Goal: Information Seeking & Learning: Learn about a topic

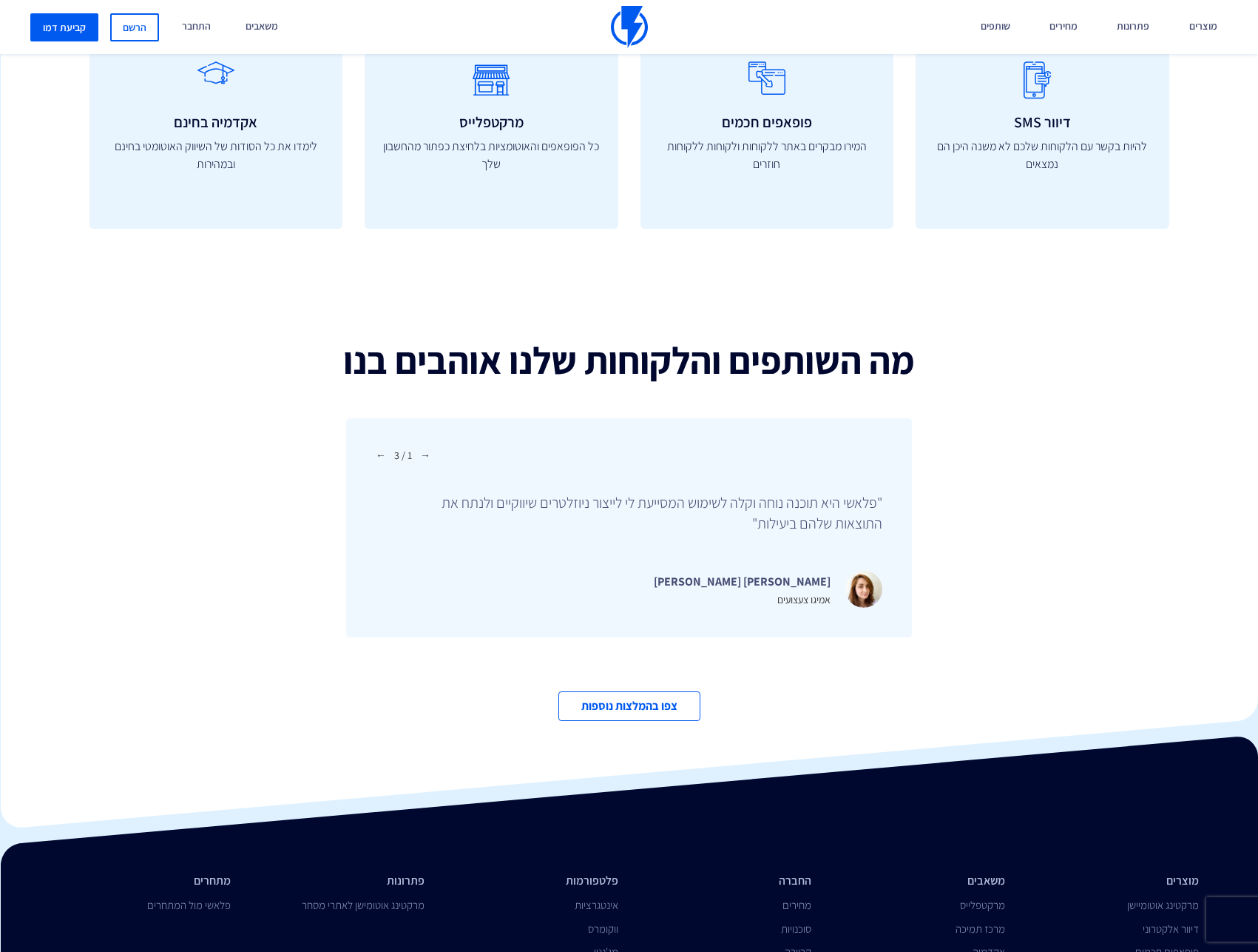
scroll to position [4779, 0]
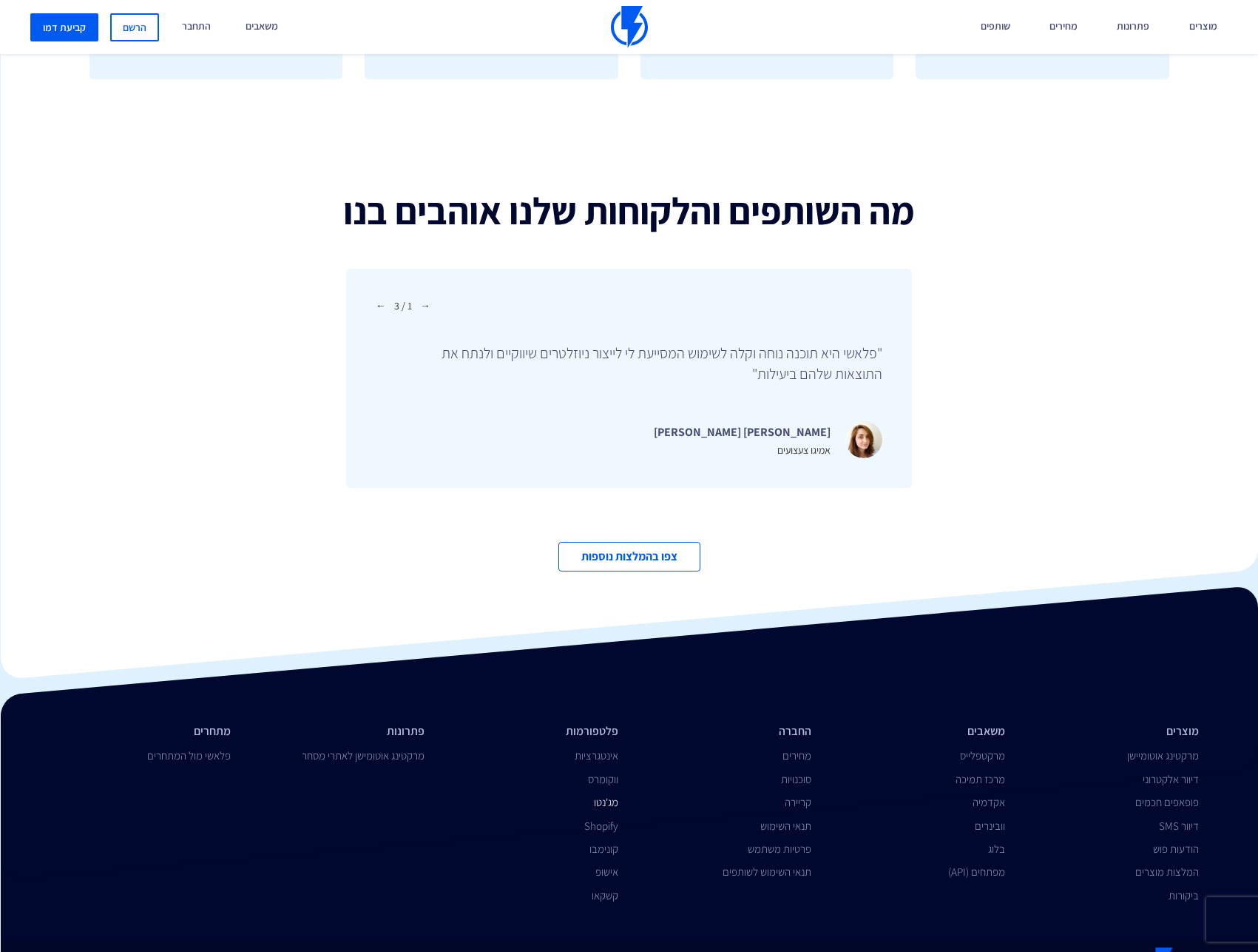
click at [604, 794] on link "מג'נטו" at bounding box center [606, 801] width 24 height 14
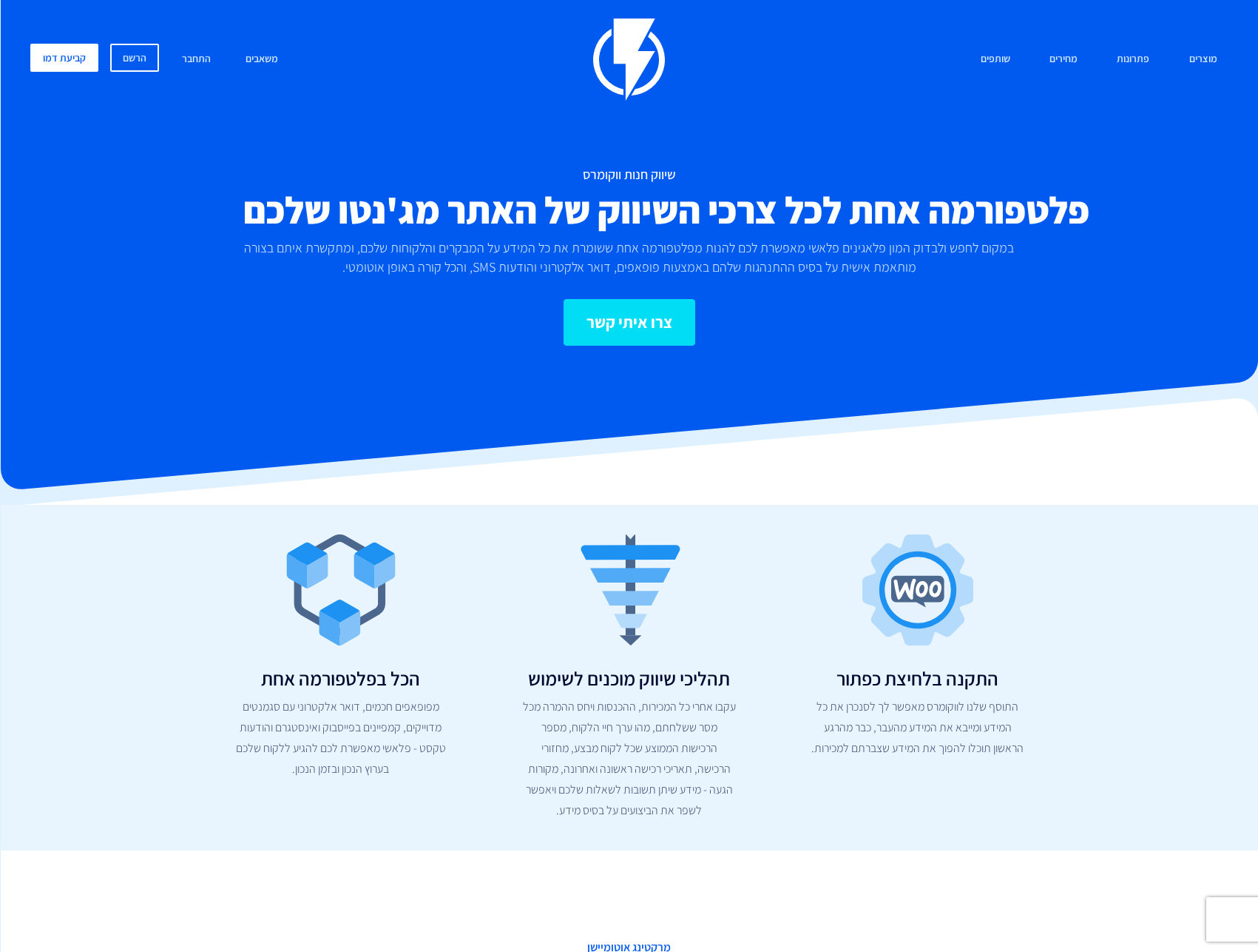
click at [615, 331] on link "צרו איתי קשר" at bounding box center [629, 323] width 132 height 47
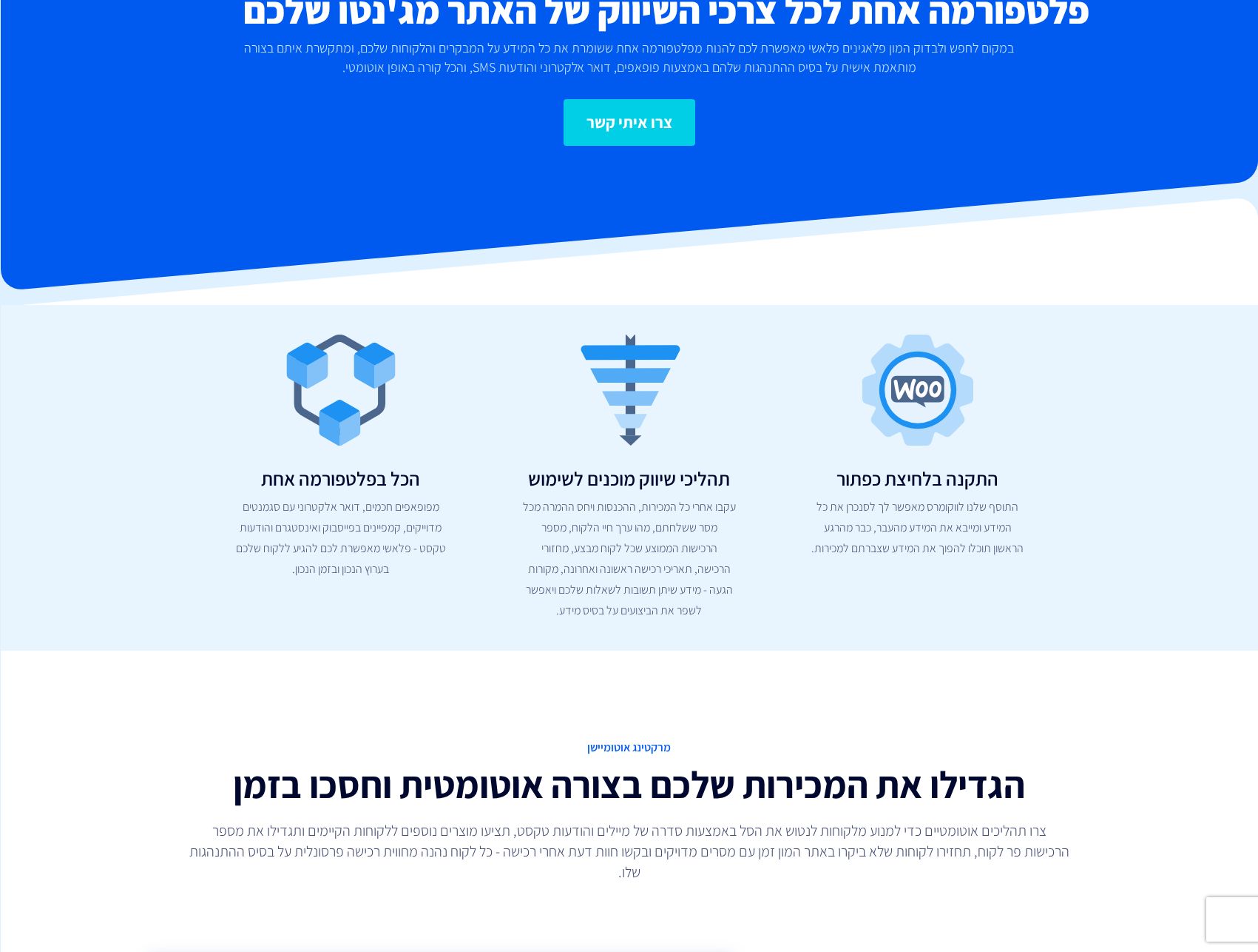
scroll to position [61, 0]
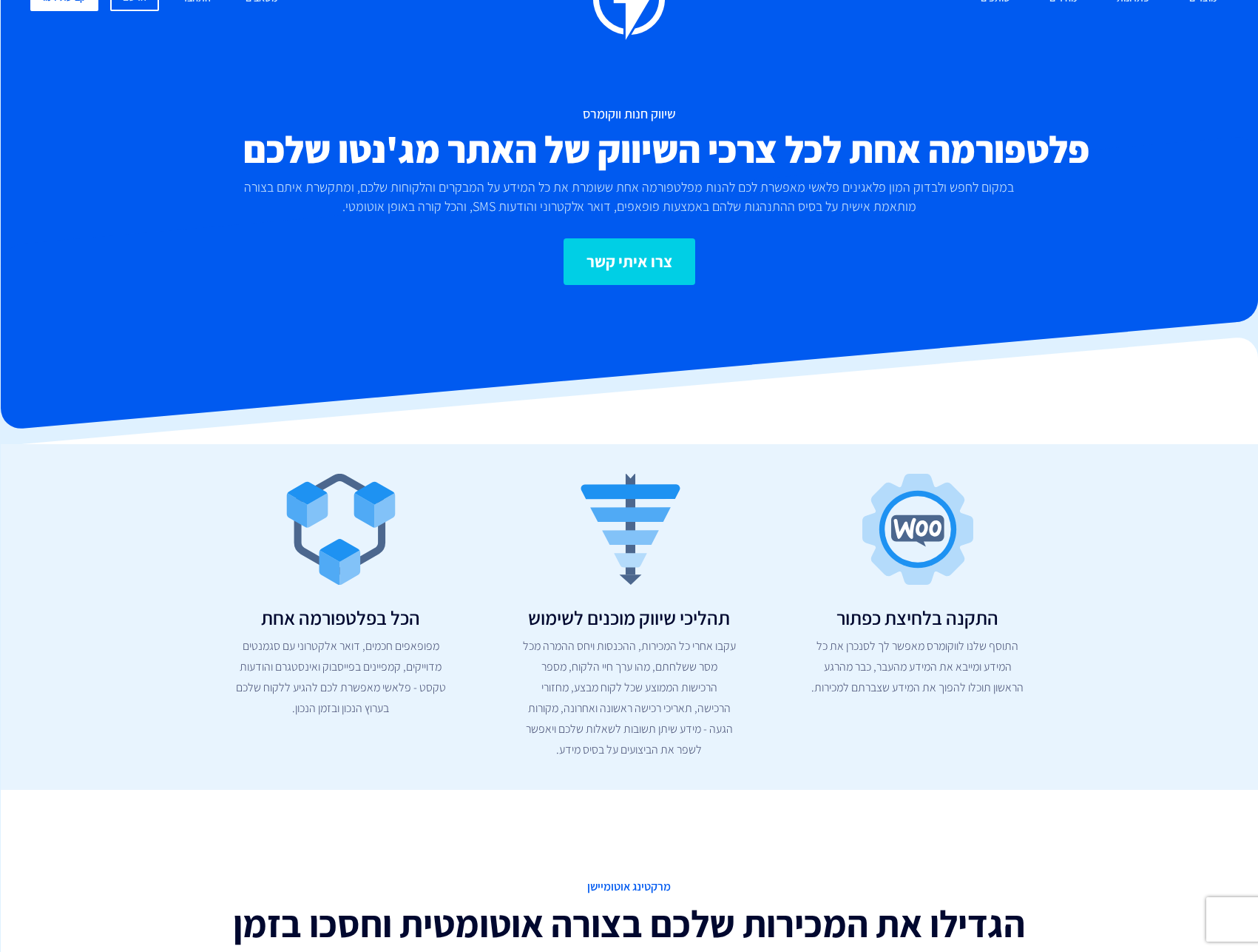
click at [909, 549] on img at bounding box center [918, 528] width 111 height 111
click at [923, 549] on img at bounding box center [918, 528] width 111 height 111
drag, startPoint x: 923, startPoint y: 549, endPoint x: 916, endPoint y: 660, distance: 111.2
click at [919, 608] on div "התקנה בלחיצת כפתור התוסף שלנו לווקומרס מאפשר לך לסנכרן את כל המידע ומייבא את המ…" at bounding box center [918, 585] width 289 height 224
click at [932, 625] on h2 "התקנה בלחיצת כפתור" at bounding box center [918, 617] width 266 height 22
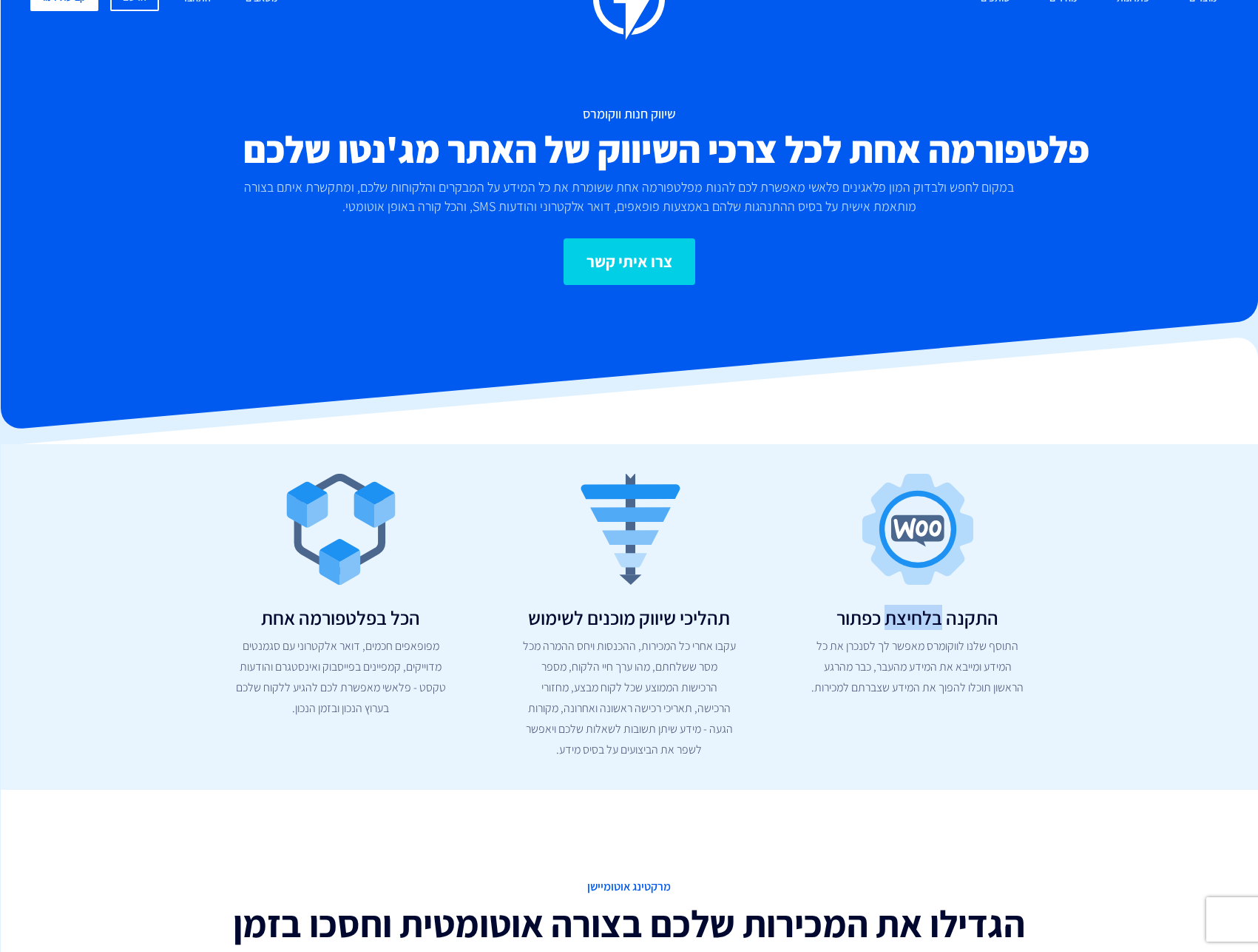
click at [932, 625] on h2 "התקנה בלחיצת כפתור" at bounding box center [918, 617] width 266 height 22
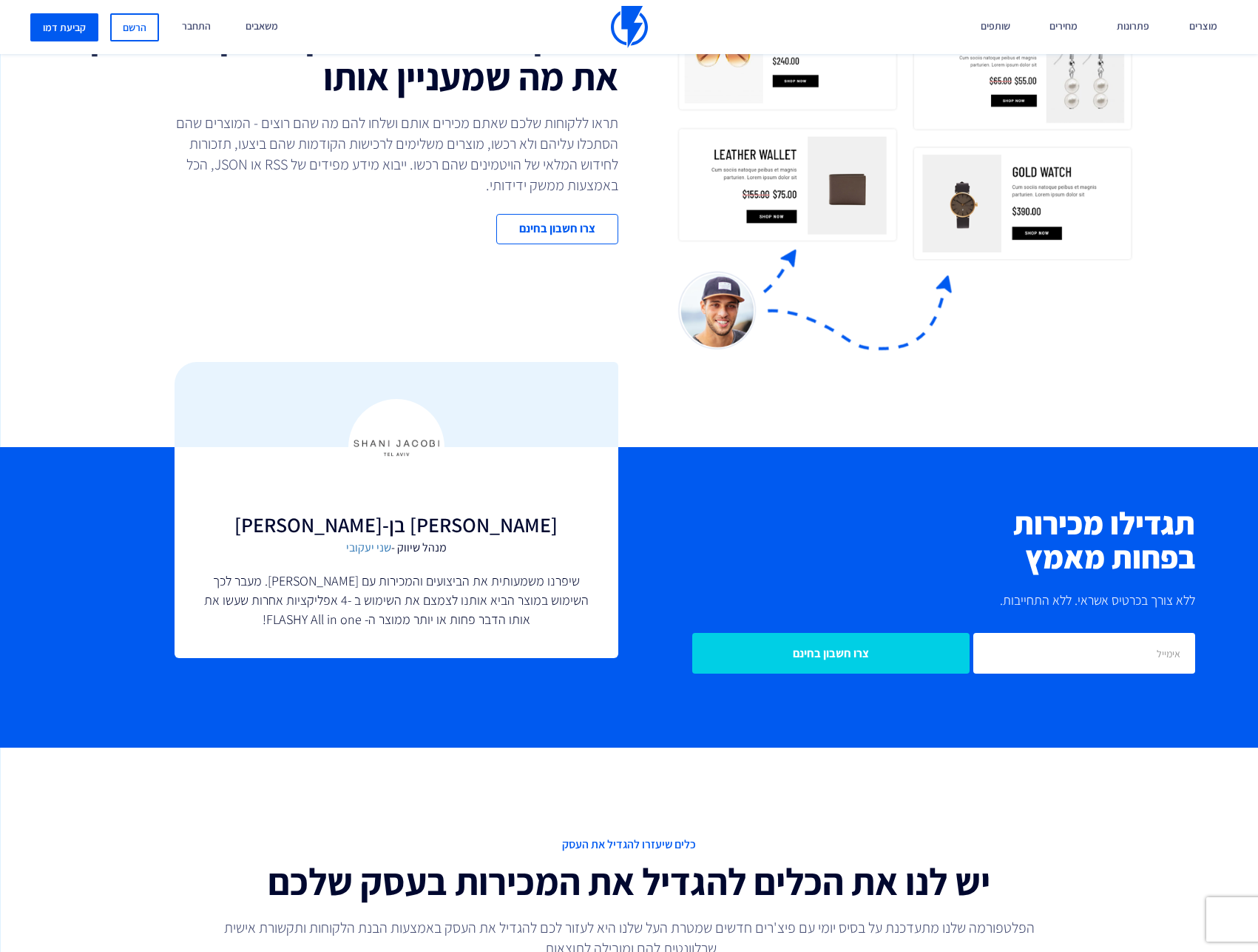
click at [690, 902] on h2 "יש לנו את הכלים להגדיל את המכירות בעסק שלכם" at bounding box center [630, 881] width 1080 height 41
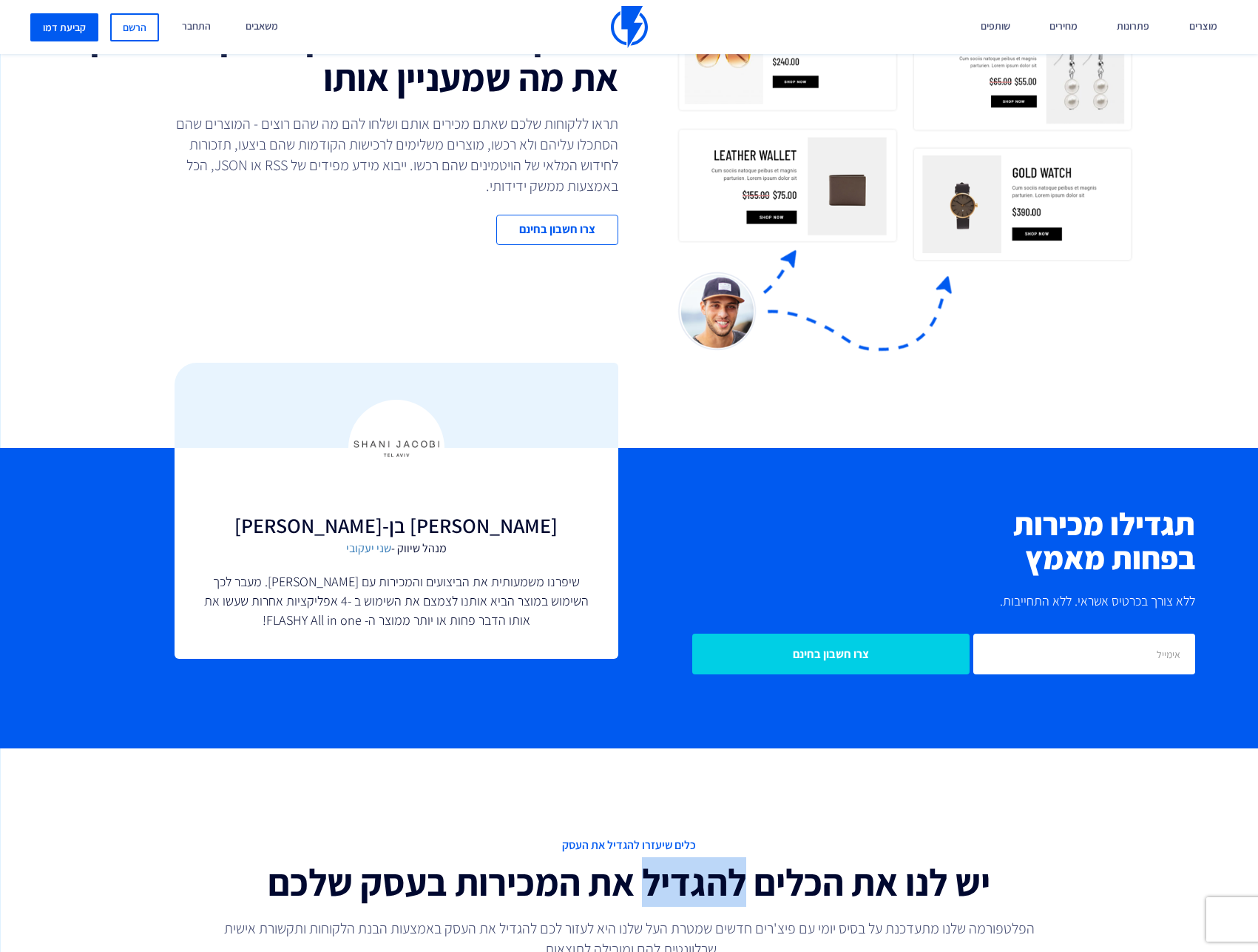
scroll to position [4103, 0]
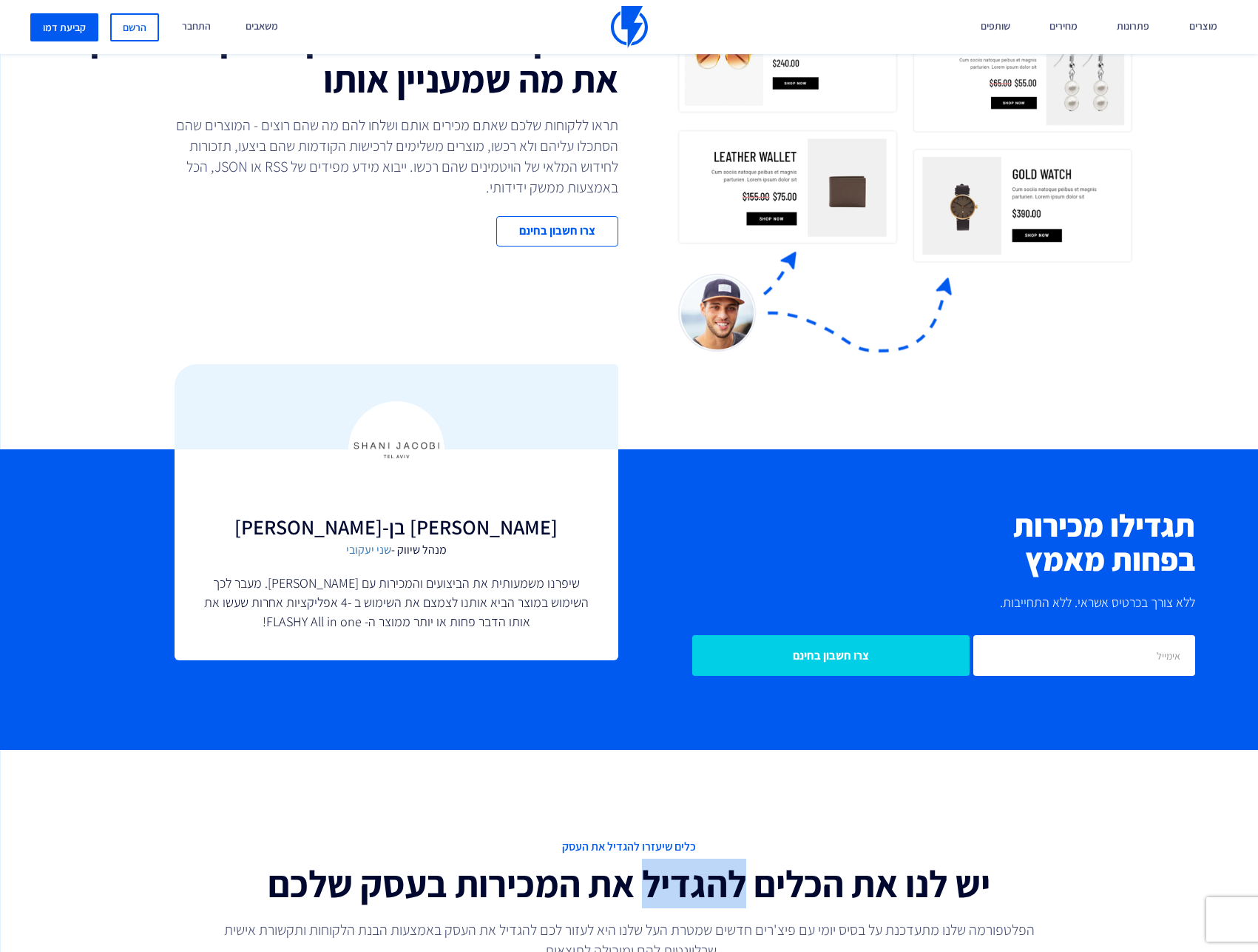
click at [690, 904] on h2 "יש לנו את הכלים להגדיל את המכירות בעסק שלכם" at bounding box center [630, 884] width 1080 height 41
click at [630, 845] on span "כלים שיעזרו להגדיל את העסק" at bounding box center [630, 846] width 1080 height 17
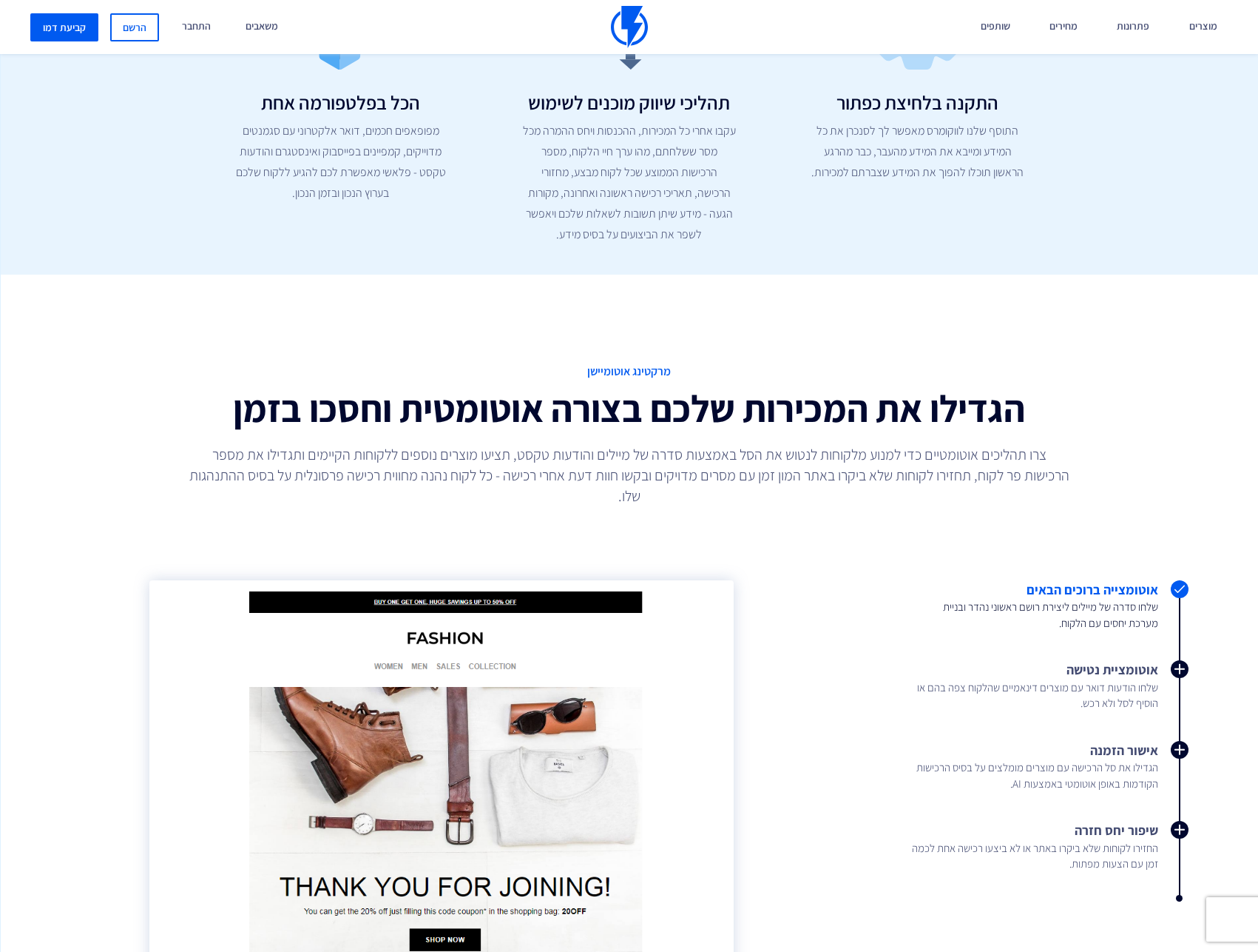
scroll to position [551, 0]
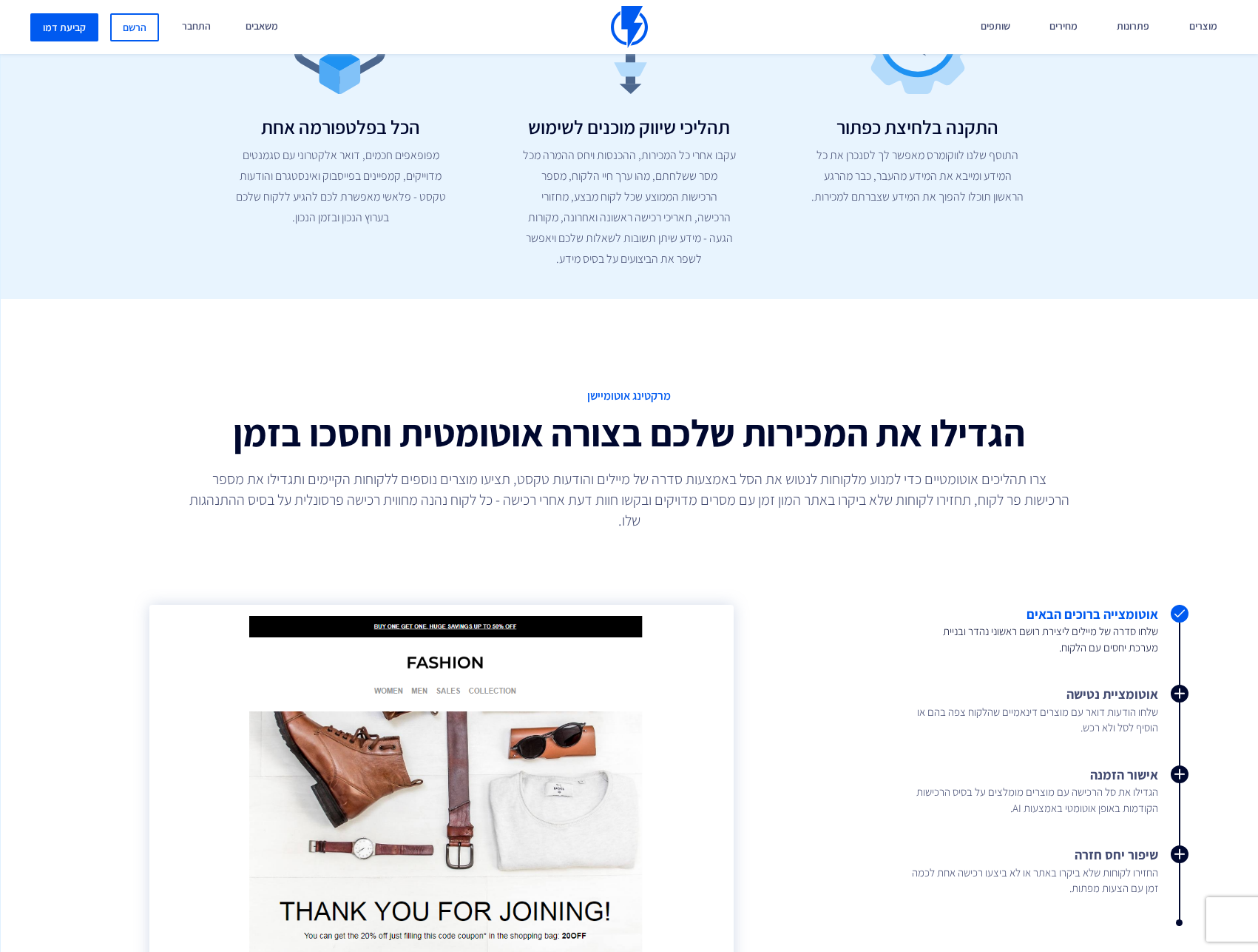
click at [1106, 623] on span "שלחו סדרה של מיילים ליצירת רושם ראשוני נהדר ובניית מערכת יחסים עם הלקוח." at bounding box center [1035, 639] width 247 height 32
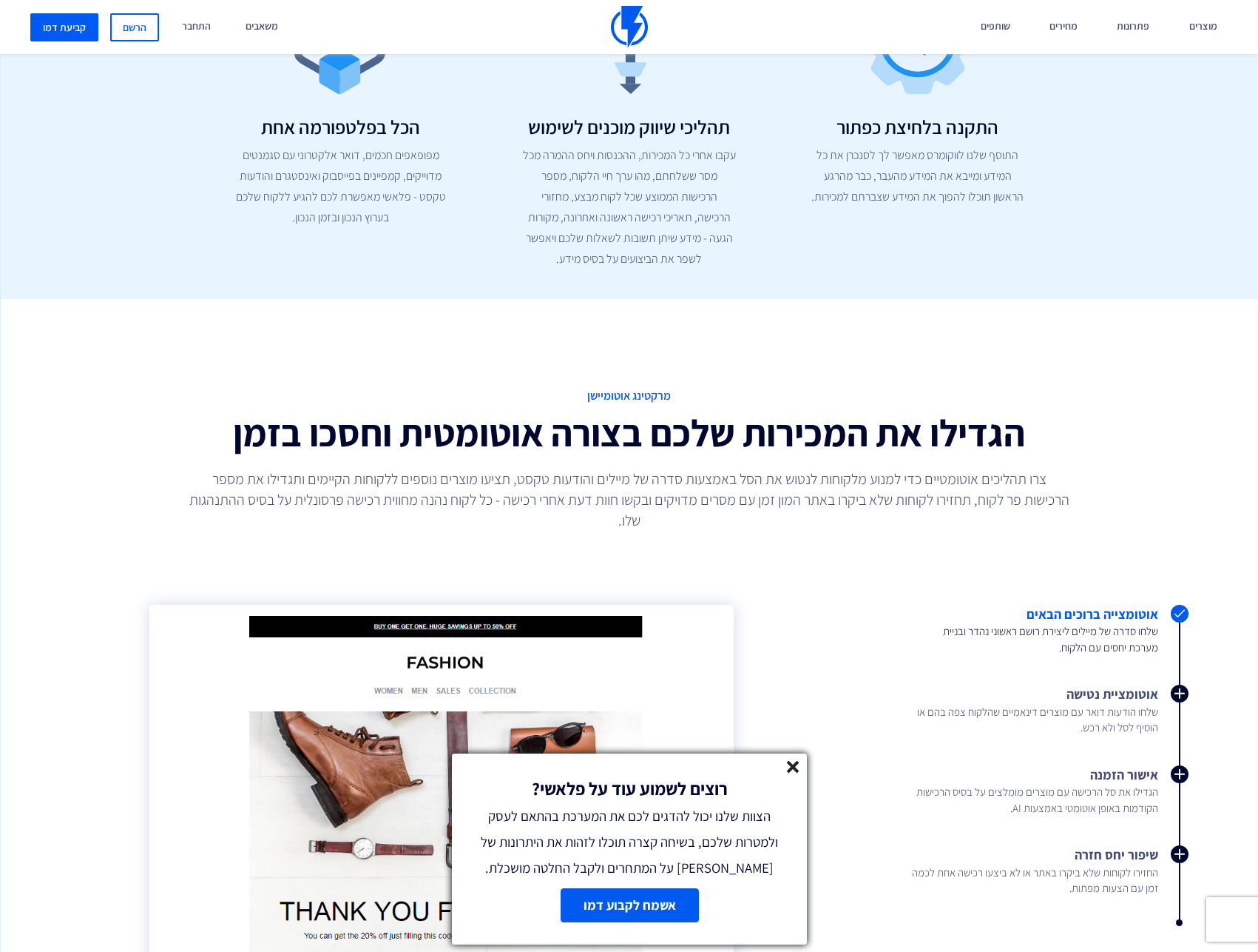
click at [796, 763] on line at bounding box center [792, 766] width 11 height 11
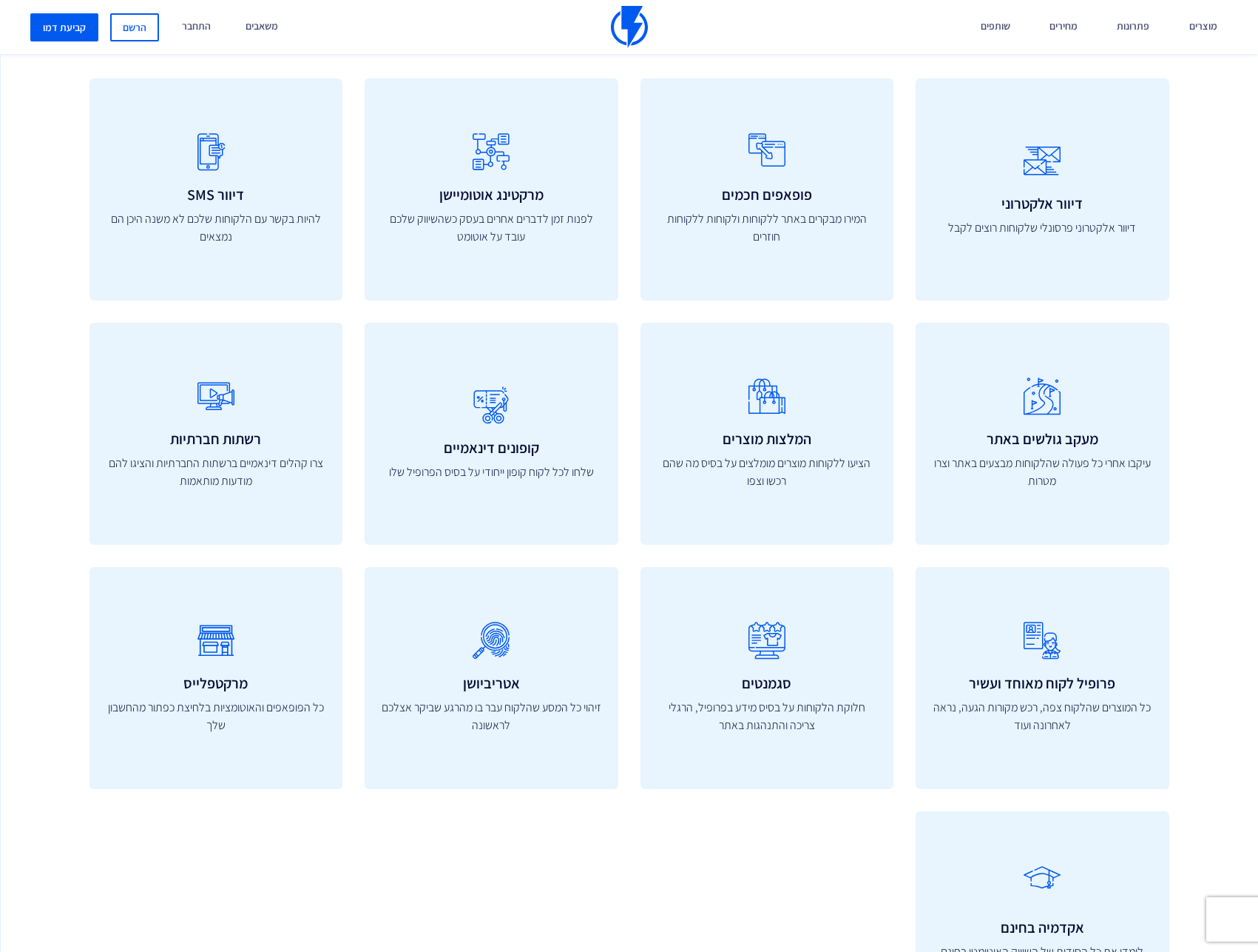
scroll to position [5873, 0]
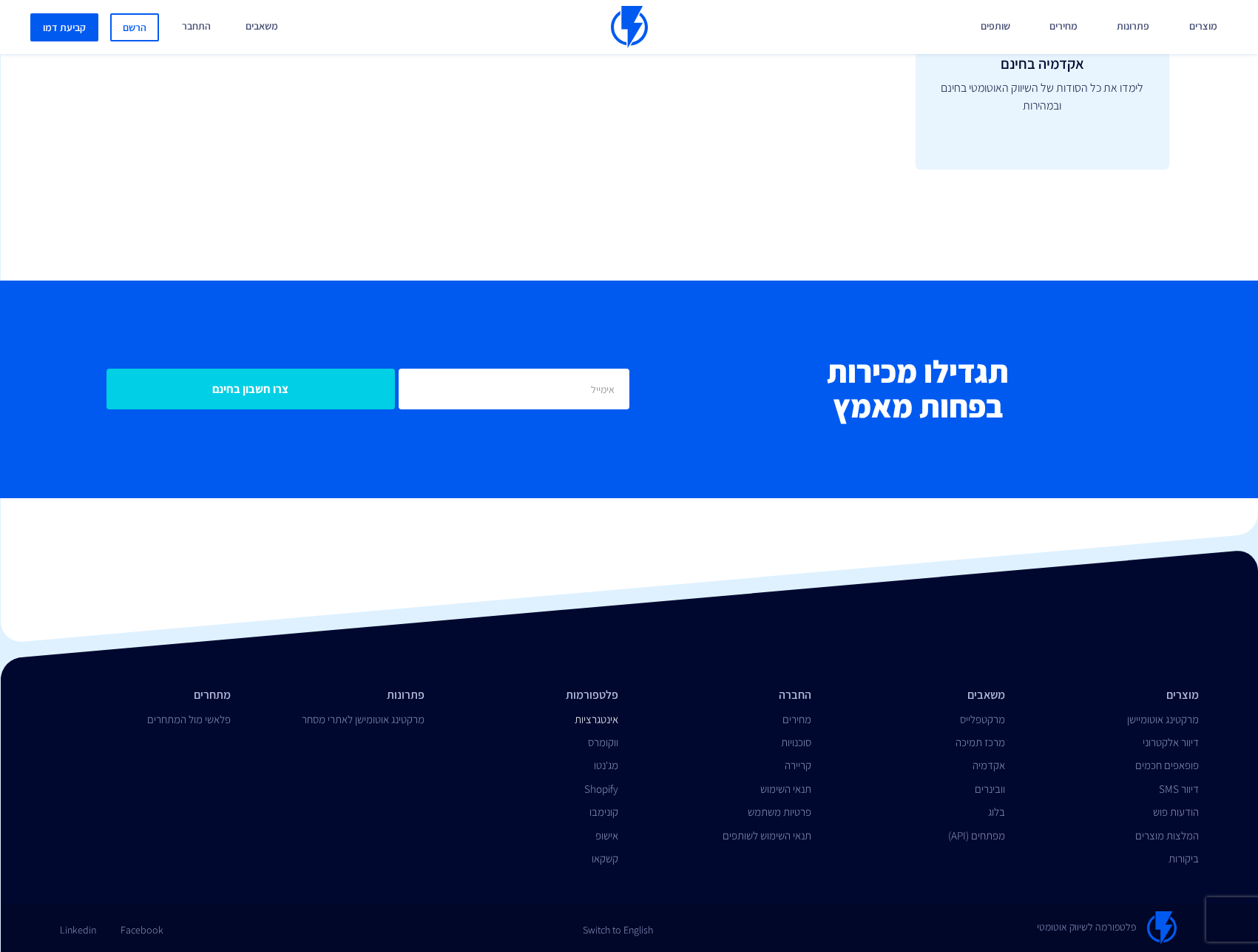
click at [590, 718] on link "אינטגרציות" at bounding box center [597, 718] width 44 height 14
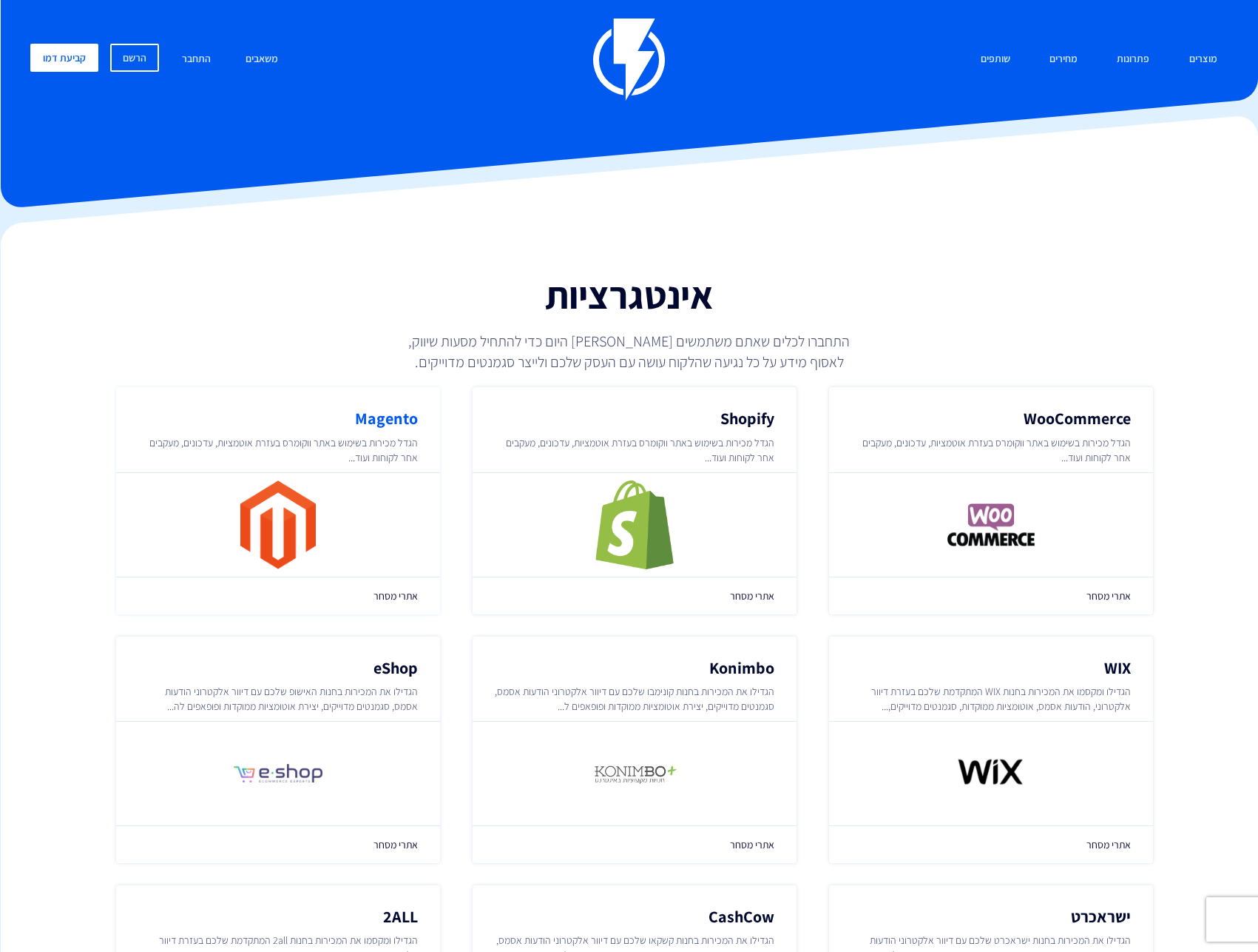
click at [382, 427] on h2 "Magento" at bounding box center [278, 418] width 280 height 18
click at [383, 600] on span "אתרי מסחר" at bounding box center [278, 595] width 280 height 15
click at [964, 233] on div "אינטגרציות התחברו לכלים שאתם משתמשים [PERSON_NAME] היום כדי להתחיל מסעות שיווק,…" at bounding box center [629, 305] width 735 height 164
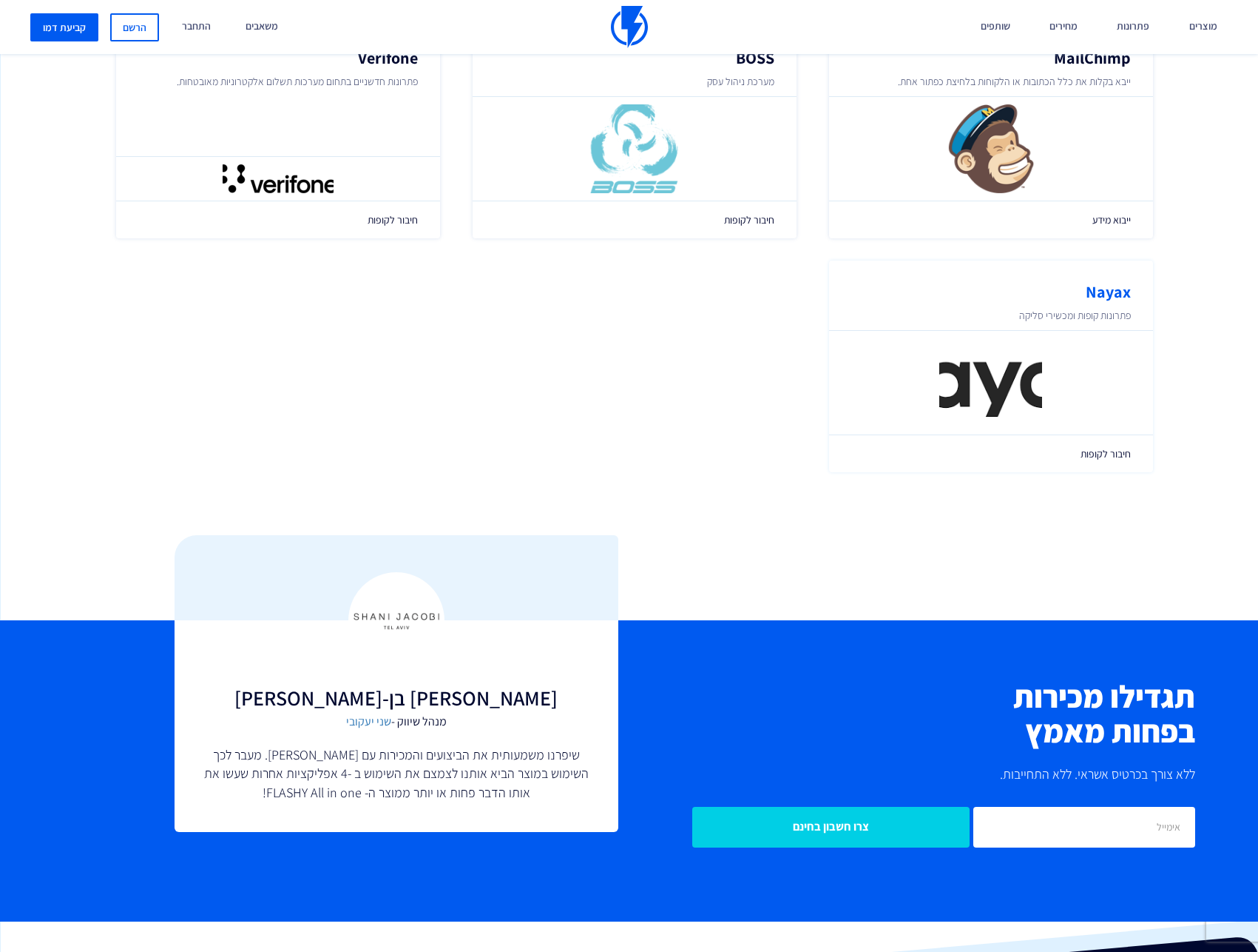
scroll to position [2121, 0]
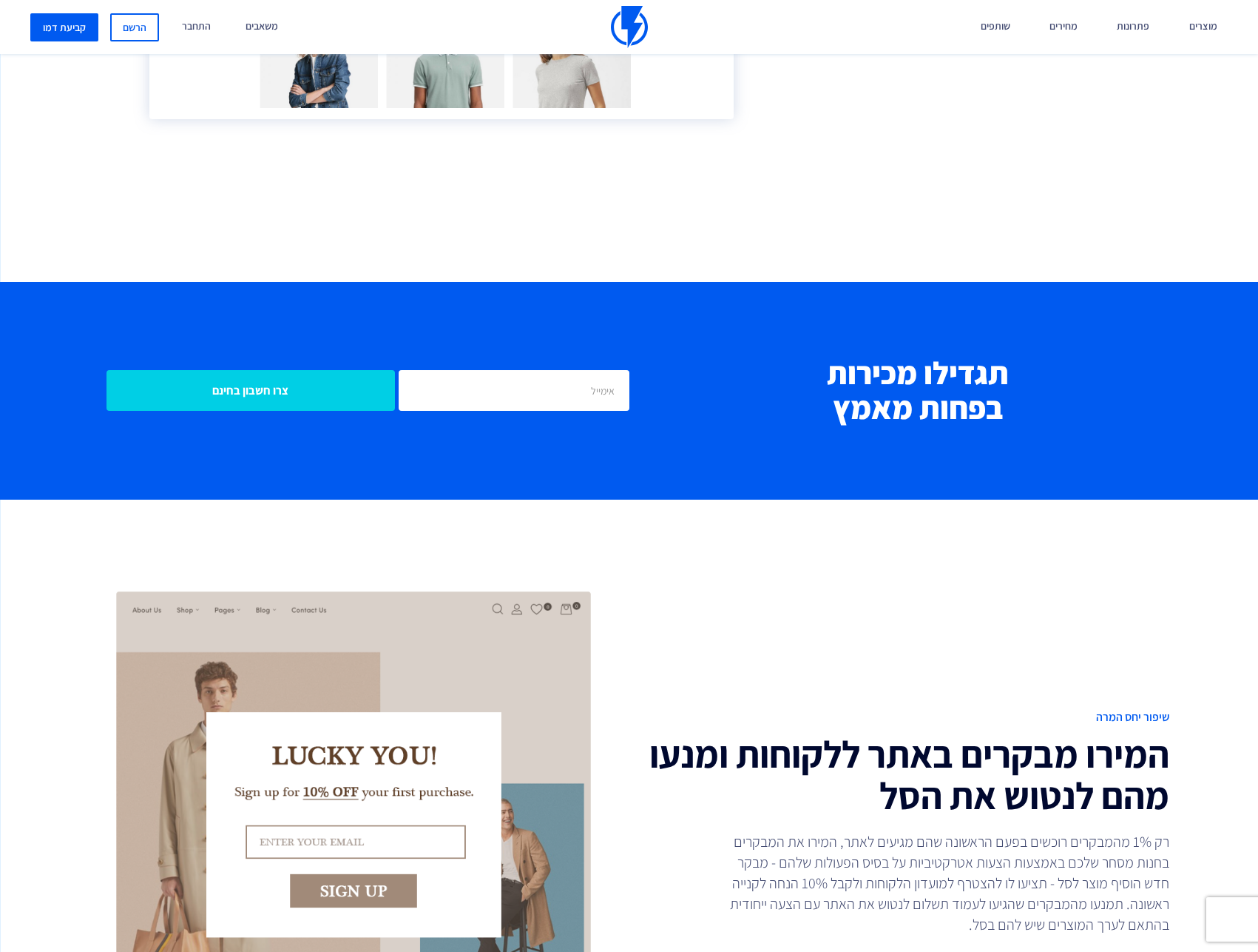
scroll to position [1710, 0]
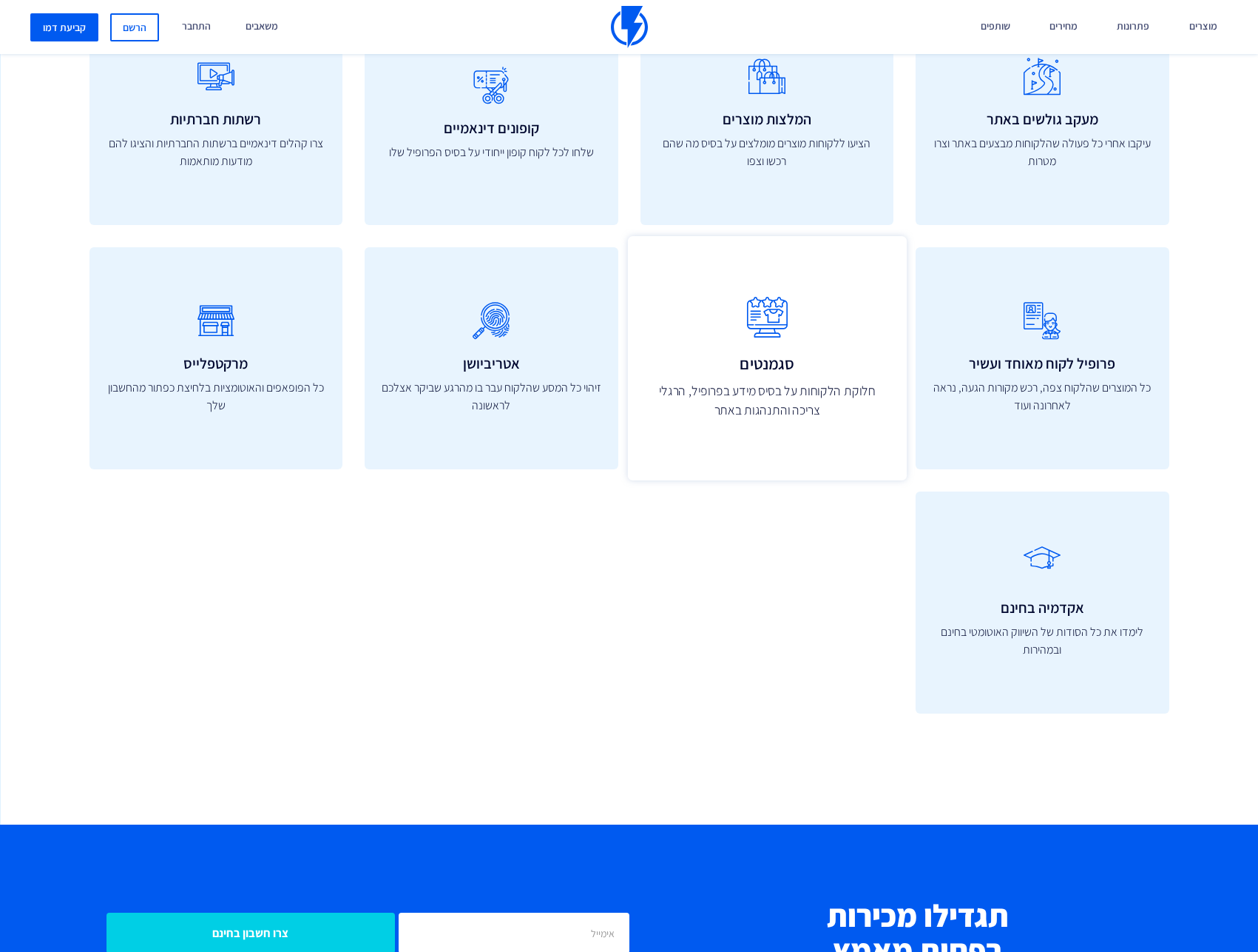
scroll to position [5335, 0]
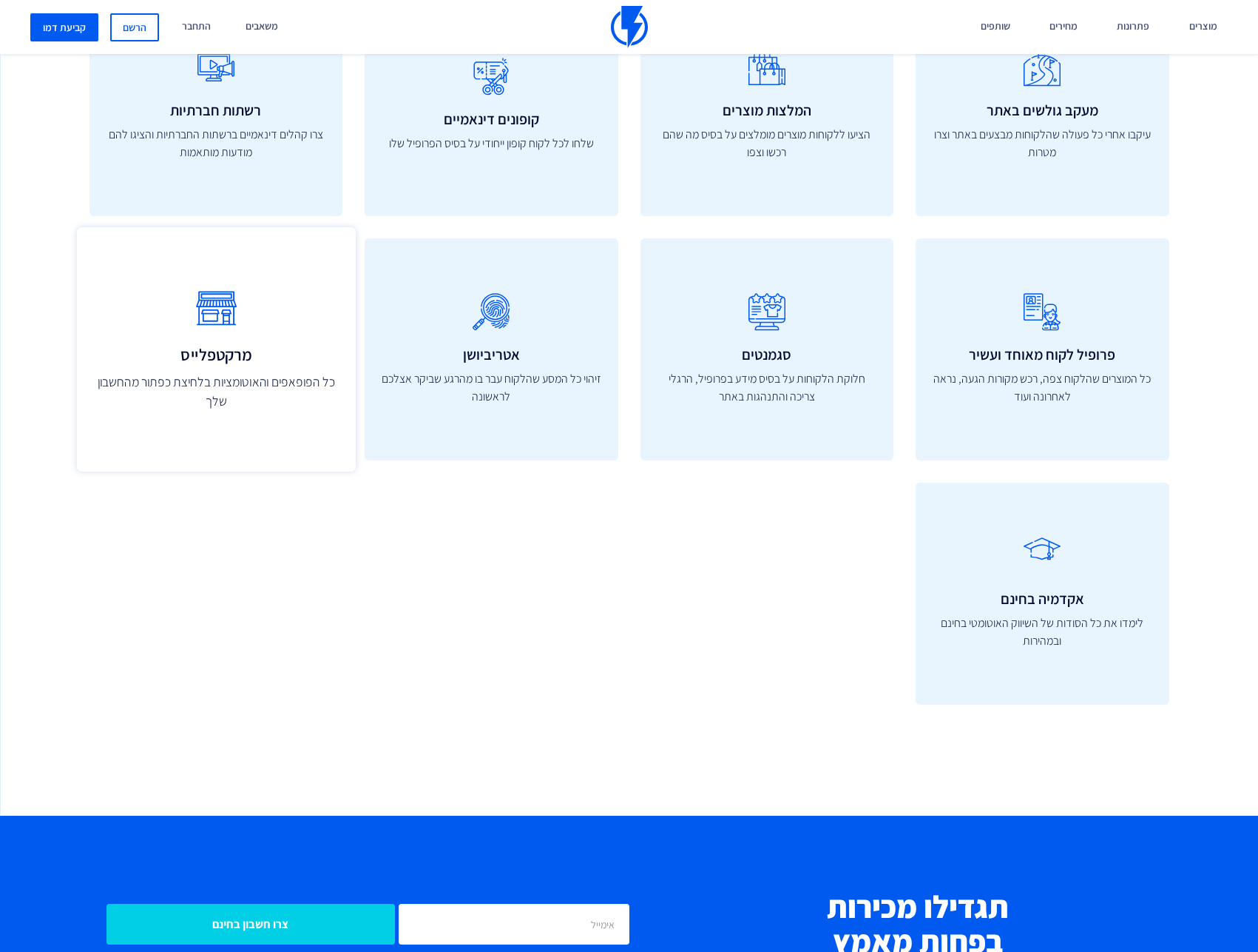
click at [209, 345] on link "מרקטפלייס כל הפופאפים והאוטומציות בלחיצת כפתור מהחשבון שלך" at bounding box center [215, 349] width 279 height 245
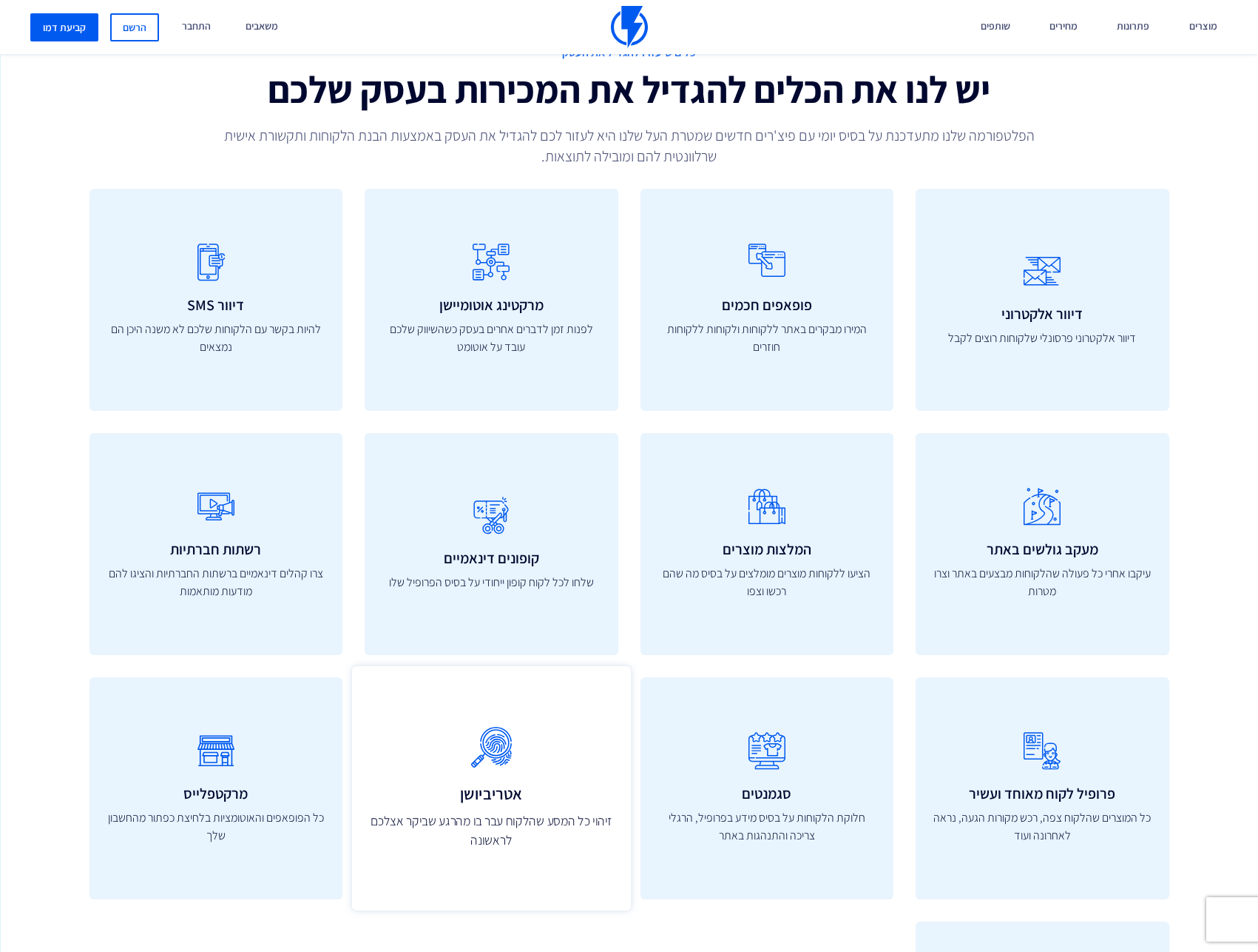
scroll to position [4731, 0]
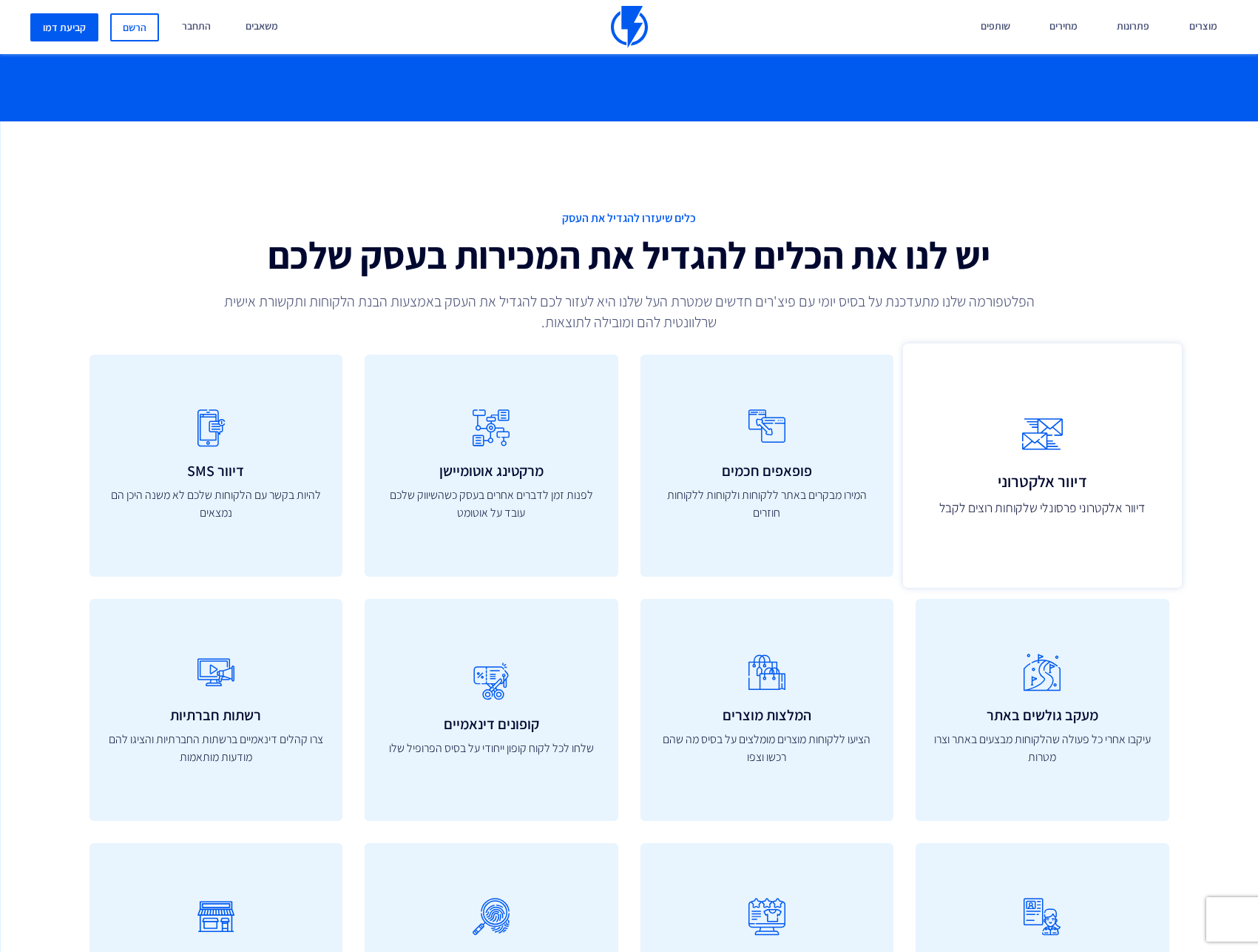
click at [1043, 475] on h3 "דיוור אלקטרוני" at bounding box center [1043, 480] width 247 height 18
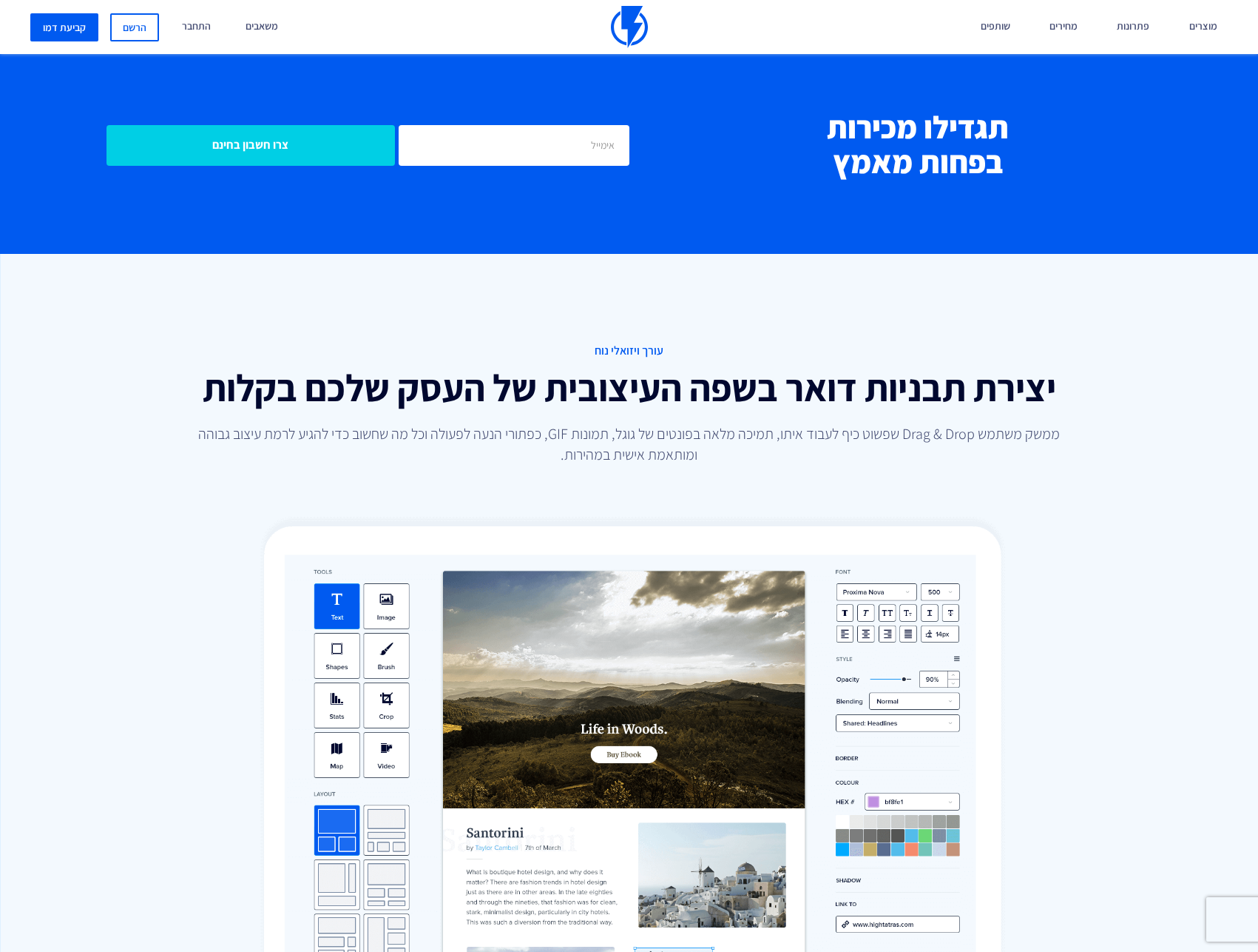
scroll to position [1795, 0]
